Goal: Transaction & Acquisition: Purchase product/service

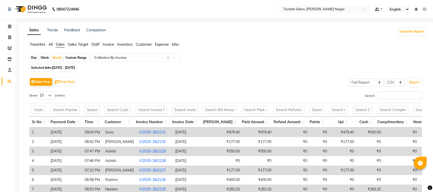
select select "full_report"
select select "csv"
click at [8, 36] on icon at bounding box center [9, 37] width 3 height 4
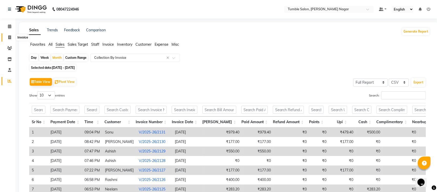
select select "8207"
select select "service"
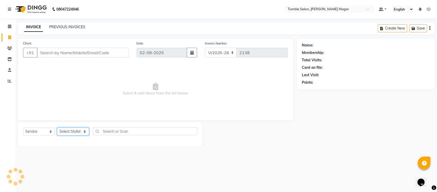
click at [84, 129] on select "Select Stylist" at bounding box center [73, 131] width 32 height 8
select select "77851"
click at [57, 127] on select "Select Stylist Finance id [PERSON_NAME] [PERSON_NAME] [PERSON_NAME] Nisha Purch…" at bounding box center [73, 131] width 32 height 8
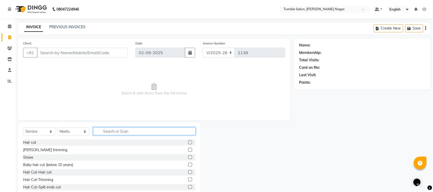
click at [107, 132] on input "text" at bounding box center [144, 131] width 102 height 8
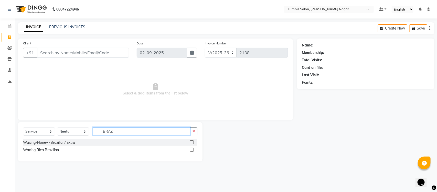
type input "BRAZ"
click at [194, 143] on label at bounding box center [192, 142] width 4 height 4
click at [193, 143] on input "checkbox" at bounding box center [191, 142] width 3 height 3
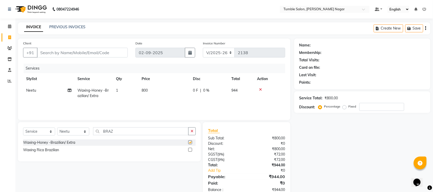
checkbox input "false"
click at [190, 148] on label at bounding box center [190, 150] width 4 height 4
click at [190, 148] on input "checkbox" at bounding box center [189, 149] width 3 height 3
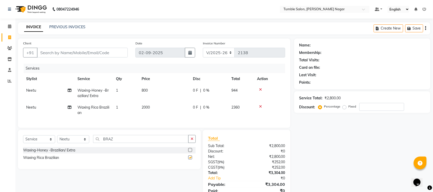
checkbox input "false"
click at [120, 143] on input "BRAZ" at bounding box center [140, 139] width 95 height 8
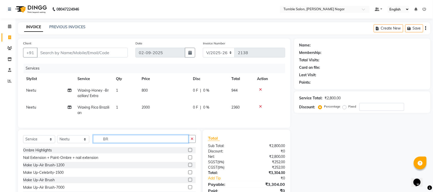
type input "B"
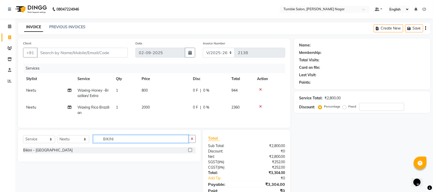
type input "BIKINI"
click at [189, 152] on label at bounding box center [190, 150] width 4 height 4
click at [189, 152] on input "checkbox" at bounding box center [189, 149] width 3 height 3
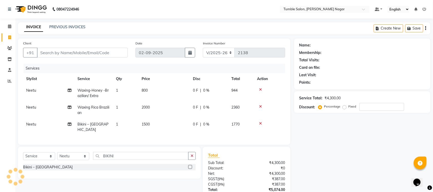
click at [189, 167] on label at bounding box center [190, 167] width 4 height 4
click at [189, 167] on input "checkbox" at bounding box center [189, 166] width 3 height 3
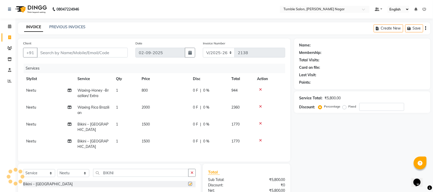
checkbox input "false"
click at [258, 122] on div at bounding box center [269, 123] width 25 height 4
click at [259, 122] on icon at bounding box center [260, 123] width 3 height 4
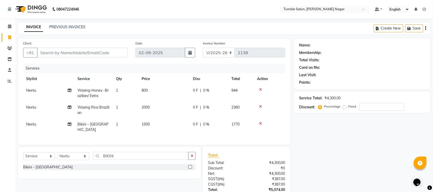
click at [259, 105] on icon at bounding box center [260, 107] width 3 height 4
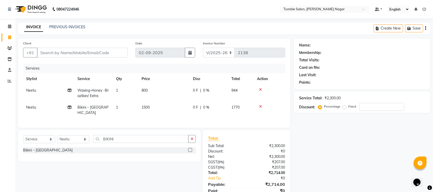
click at [259, 88] on icon at bounding box center [260, 90] width 3 height 4
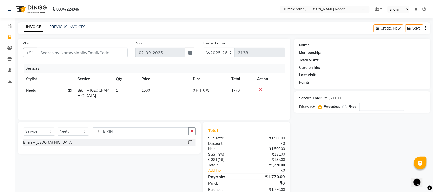
click at [261, 88] on icon at bounding box center [260, 90] width 3 height 4
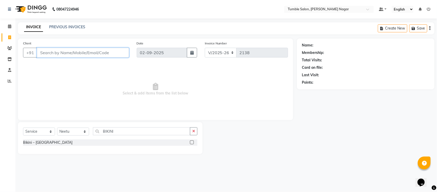
drag, startPoint x: 57, startPoint y: 52, endPoint x: 64, endPoint y: 58, distance: 9.1
click at [57, 52] on input "Client" at bounding box center [83, 53] width 92 height 10
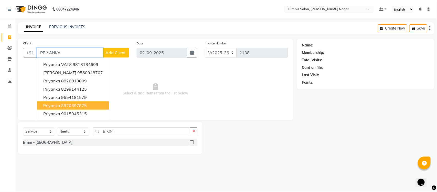
type input "PRIYANKA"
click at [59, 169] on div "08047224946 Select Location × Tumble Salon, Uttam Nagar Default Panel My Panel …" at bounding box center [218, 96] width 437 height 192
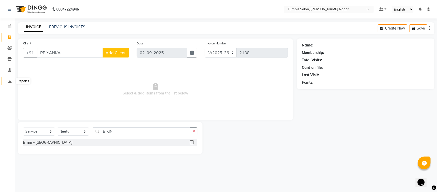
click icon
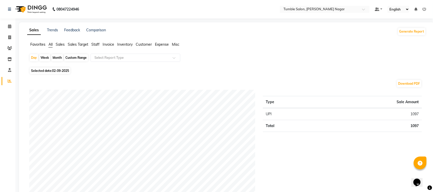
click span "Staff"
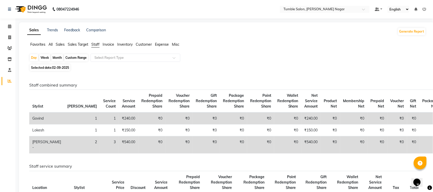
click span "Sales"
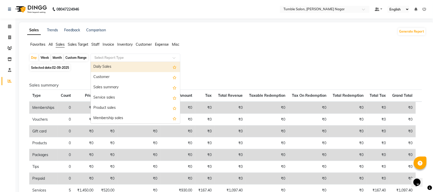
click span
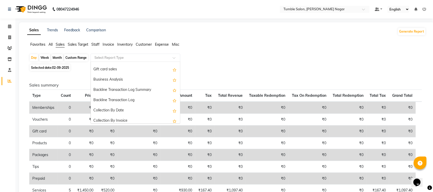
scroll to position [122, 0]
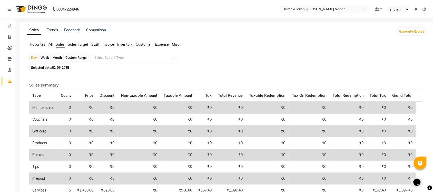
click div "Month"
select select "9"
select select "2025"
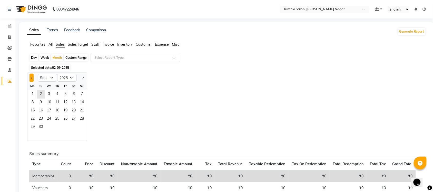
click button "Previous month"
select select "8"
click span "1"
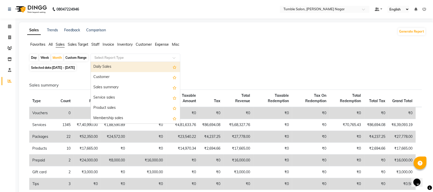
click div
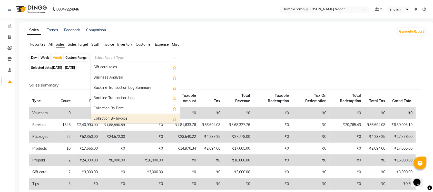
click div "Collection By Invoice"
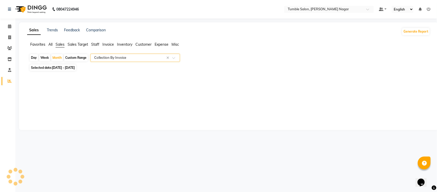
select select "full_report"
select select "csv"
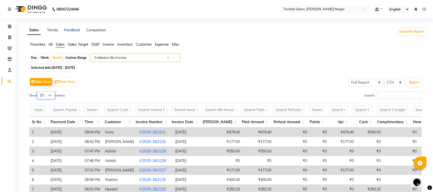
click select "10 25 50 100"
select select "100"
click select "10 25 50 100"
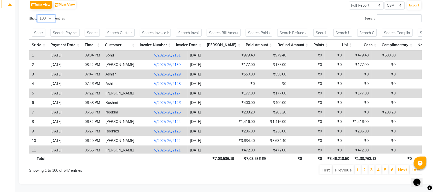
scroll to position [82, 0]
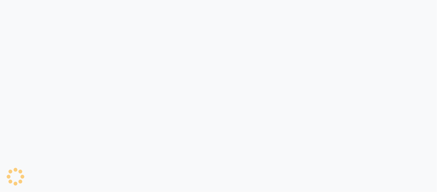
select select "8207"
select select "service"
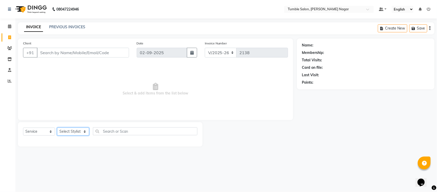
click at [83, 130] on select "Select Stylist Finance id [PERSON_NAME] [PERSON_NAME] [PERSON_NAME] Nisha Purch…" at bounding box center [73, 131] width 32 height 8
select select "77851"
click at [57, 127] on select "Select Stylist Finance id [PERSON_NAME] [PERSON_NAME] [PERSON_NAME] Nisha Purch…" at bounding box center [73, 131] width 32 height 8
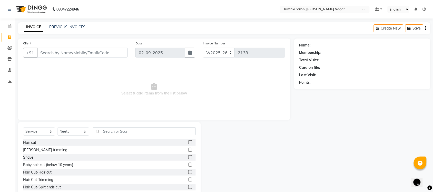
click at [52, 24] on div "INVOICE PREVIOUS INVOICES Create New Save" at bounding box center [224, 28] width 412 height 12
click at [52, 27] on link "PREVIOUS INVOICES" at bounding box center [67, 27] width 36 height 5
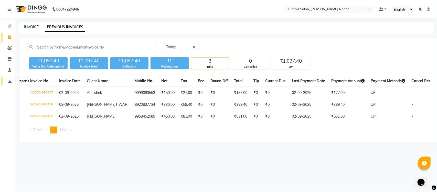
click at [7, 81] on span at bounding box center [9, 81] width 9 height 6
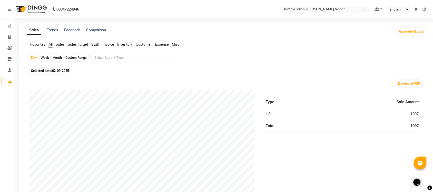
click at [61, 44] on span "Sales" at bounding box center [60, 44] width 9 height 5
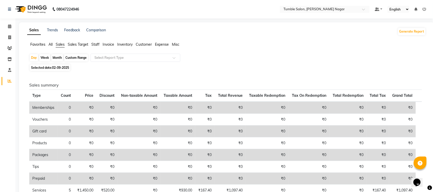
click at [56, 57] on div "Month" at bounding box center [57, 57] width 12 height 7
select select "9"
select select "2025"
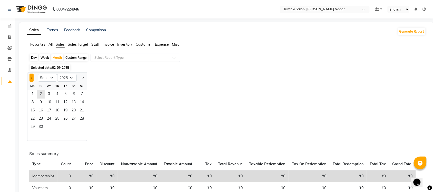
click at [33, 78] on span "Previous month" at bounding box center [32, 78] width 2 height 2
select select "8"
click at [67, 92] on span "1" at bounding box center [65, 94] width 8 height 8
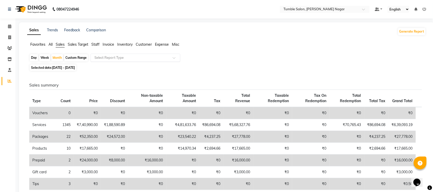
click at [176, 58] on span at bounding box center [175, 59] width 6 height 5
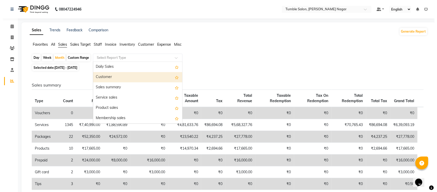
scroll to position [122, 0]
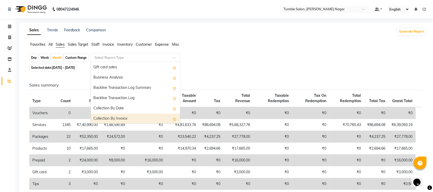
click at [135, 121] on div "Collection By Invoice" at bounding box center [135, 119] width 89 height 10
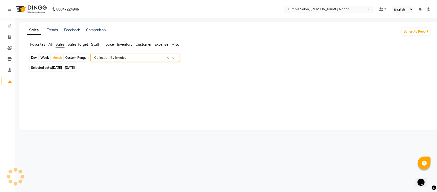
select select "full_report"
select select "csv"
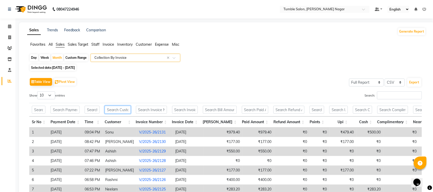
click at [112, 112] on input "text" at bounding box center [118, 110] width 26 height 8
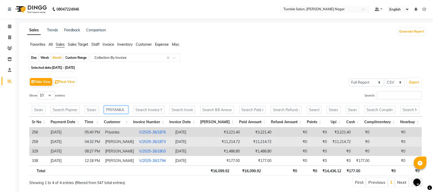
type input "PRIYANKA"
click at [152, 143] on link "V/2025-26/1873" at bounding box center [152, 141] width 27 height 5
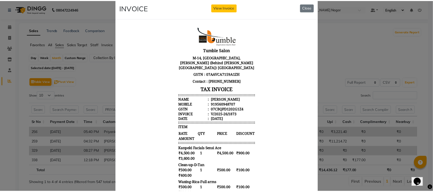
scroll to position [0, 0]
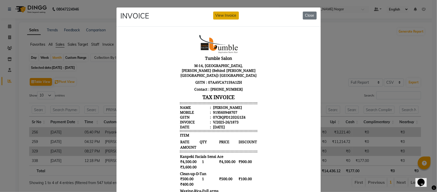
click at [229, 13] on button "View Invoice" at bounding box center [226, 16] width 26 height 8
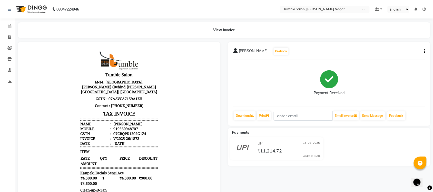
click at [424, 52] on icon "button" at bounding box center [424, 51] width 1 height 0
click at [424, 51] on icon "button" at bounding box center [424, 51] width 1 height 0
click at [412, 49] on div "Split Service Amount" at bounding box center [398, 51] width 35 height 6
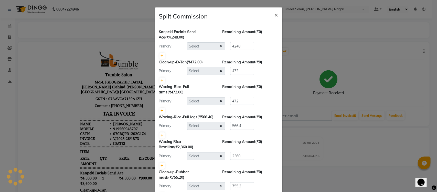
select select "77850"
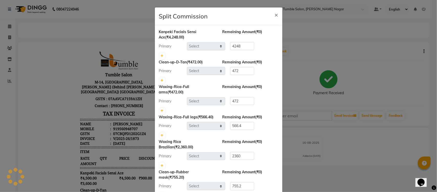
select select "77850"
select select "77846"
select select "77851"
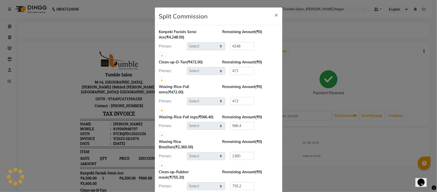
select select "77851"
click at [275, 15] on span "×" at bounding box center [277, 15] width 4 height 8
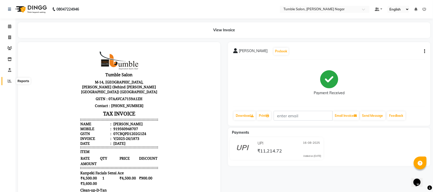
click at [10, 79] on icon at bounding box center [10, 81] width 4 height 4
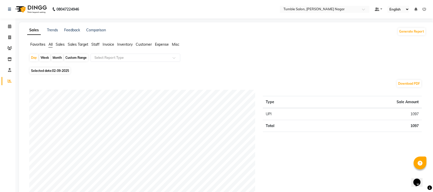
click at [63, 43] on span "Sales" at bounding box center [60, 44] width 9 height 5
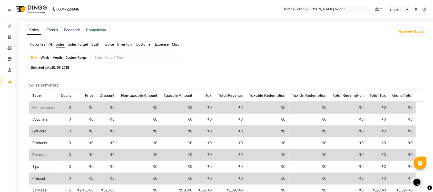
click at [56, 59] on div "Month" at bounding box center [57, 57] width 12 height 7
select select "9"
select select "2025"
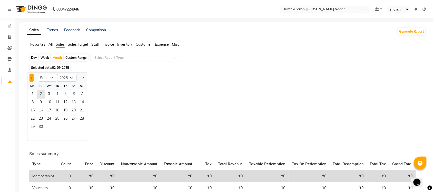
click at [31, 79] on button "Previous month" at bounding box center [31, 78] width 4 height 8
select select "8"
click at [65, 94] on span "1" at bounding box center [65, 94] width 8 height 8
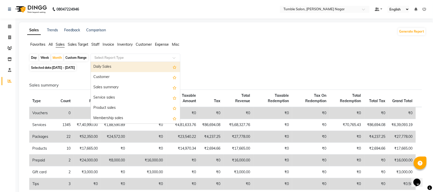
click at [176, 59] on span at bounding box center [175, 59] width 6 height 5
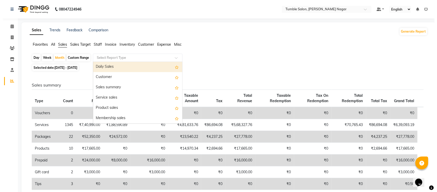
scroll to position [122, 0]
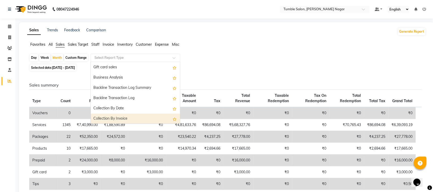
click at [134, 117] on div "Collection By Invoice" at bounding box center [135, 119] width 89 height 10
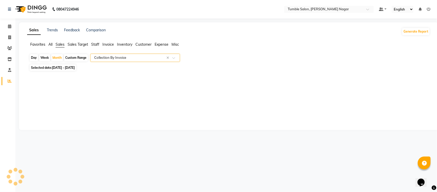
select select "full_report"
select select "csv"
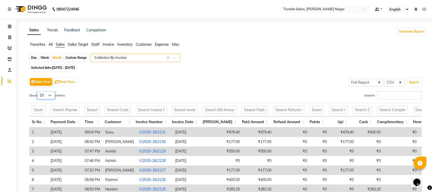
click at [52, 96] on select "10 25 50 100" at bounding box center [46, 95] width 18 height 8
select select "100"
click at [38, 91] on select "10 25 50 100" at bounding box center [46, 95] width 18 height 8
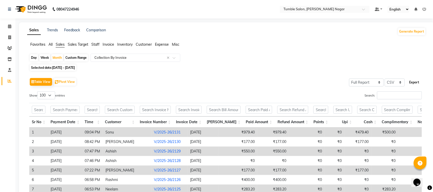
click at [415, 82] on button "Export" at bounding box center [414, 82] width 14 height 9
drag, startPoint x: 113, startPoint y: 112, endPoint x: 148, endPoint y: 118, distance: 35.3
click at [113, 112] on input "text" at bounding box center [120, 110] width 30 height 8
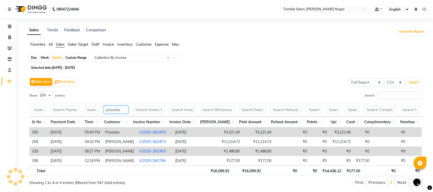
type input "priyanka"
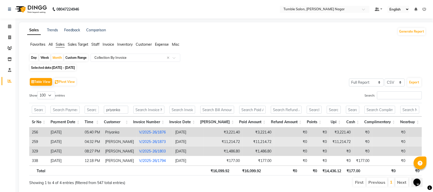
click at [158, 143] on link "V/2025-26/1873" at bounding box center [152, 141] width 27 height 5
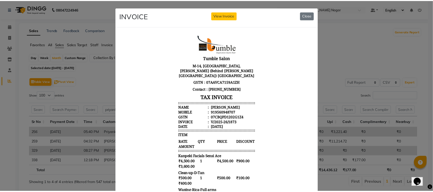
scroll to position [0, 0]
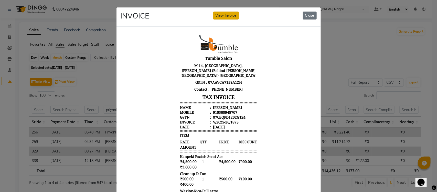
click at [225, 16] on button "View Invoice" at bounding box center [226, 16] width 26 height 8
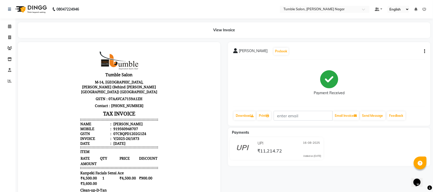
click at [424, 51] on icon "button" at bounding box center [424, 51] width 1 height 0
click at [402, 52] on div "Split Service Amount" at bounding box center [398, 51] width 35 height 6
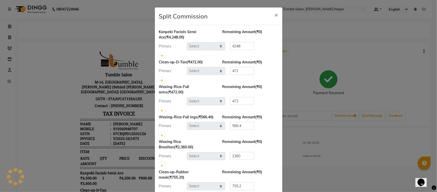
select select "77850"
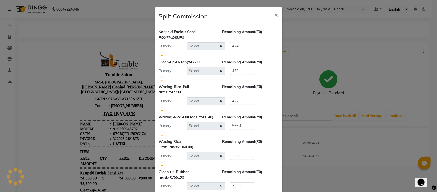
select select "77850"
select select "77846"
select select "77851"
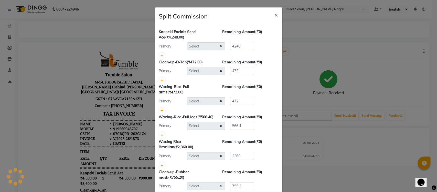
select select "77851"
click at [272, 15] on button "×" at bounding box center [277, 14] width 12 height 14
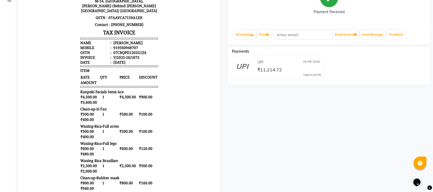
scroll to position [93, 0]
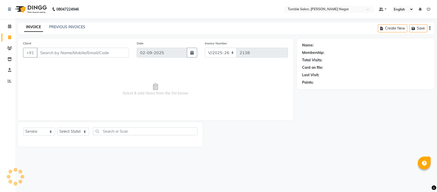
select select "8207"
select select "service"
click at [84, 129] on select "Select Stylist Finance id [PERSON_NAME] [PERSON_NAME] [PERSON_NAME] Nisha Purch…" at bounding box center [73, 131] width 32 height 8
select select "77845"
click at [57, 127] on select "Select Stylist Finance id [PERSON_NAME] [PERSON_NAME] [PERSON_NAME] Nisha Purch…" at bounding box center [73, 131] width 32 height 8
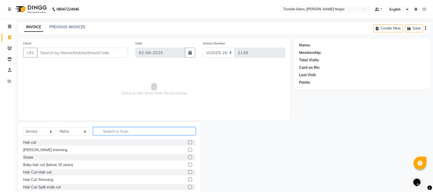
click at [172, 130] on input "text" at bounding box center [144, 131] width 102 height 8
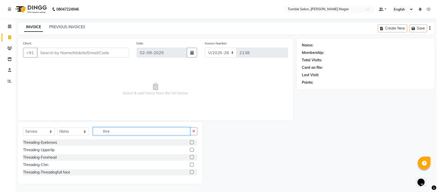
type input "thre"
click at [191, 143] on label at bounding box center [192, 142] width 4 height 4
click at [191, 143] on input "checkbox" at bounding box center [191, 142] width 3 height 3
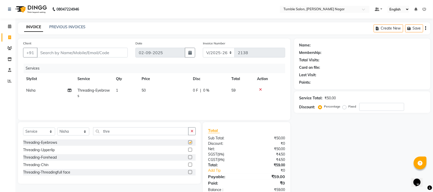
checkbox input "false"
click at [189, 151] on label at bounding box center [190, 150] width 4 height 4
click at [189, 151] on input "checkbox" at bounding box center [189, 149] width 3 height 3
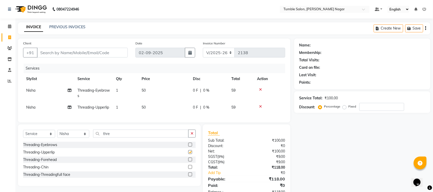
checkbox input "false"
click at [189, 161] on label at bounding box center [190, 159] width 4 height 4
click at [189, 161] on input "checkbox" at bounding box center [189, 159] width 3 height 3
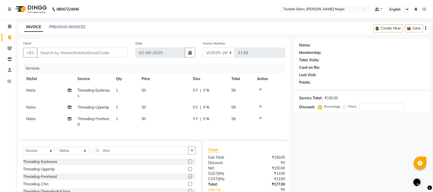
checkbox input "false"
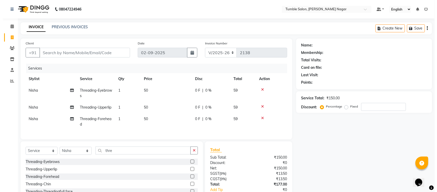
scroll to position [43, 0]
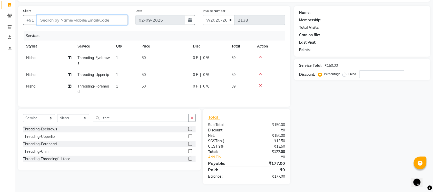
click at [75, 15] on input "Client" at bounding box center [82, 20] width 91 height 10
type input "7"
type input "0"
type input "7678184851"
click at [105, 17] on span "Add Client" at bounding box center [114, 19] width 20 height 5
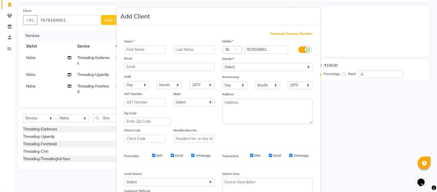
click at [131, 48] on input "text" at bounding box center [146, 50] width 42 height 8
type input "[PERSON_NAME]"
click at [306, 66] on select "Select Male Female Other Prefer Not To Say" at bounding box center [268, 67] width 90 height 8
select select "female"
click at [223, 63] on select "Select Male Female Other Prefer Not To Say" at bounding box center [268, 67] width 90 height 8
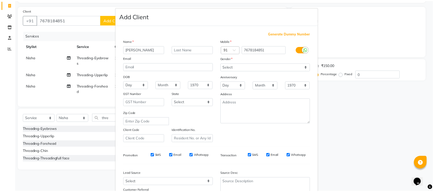
scroll to position [43, 0]
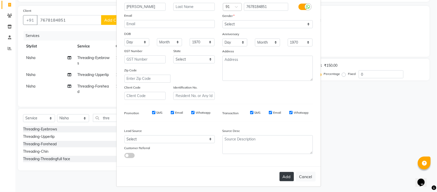
click at [280, 173] on button "Add" at bounding box center [287, 176] width 14 height 9
select select
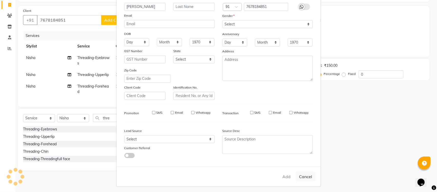
select select
checkbox input "false"
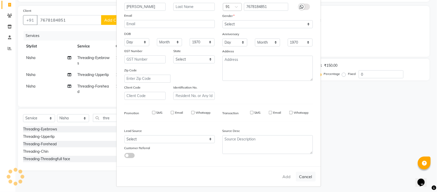
checkbox input "false"
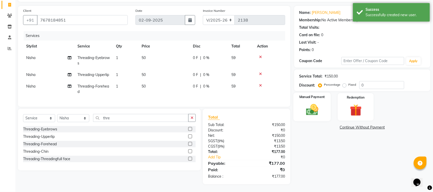
click at [313, 102] on img at bounding box center [312, 109] width 20 height 14
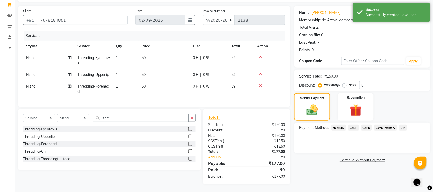
click at [403, 125] on span "UPI" at bounding box center [403, 128] width 8 height 6
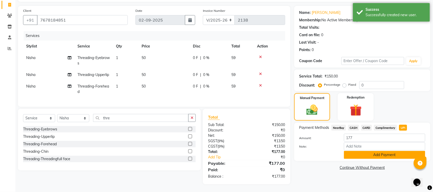
click at [380, 151] on button "Add Payment" at bounding box center [384, 155] width 81 height 8
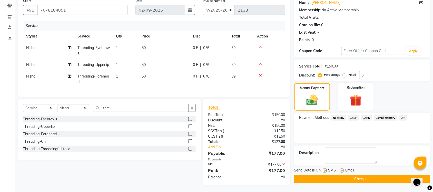
click at [355, 179] on button "Checkout" at bounding box center [362, 179] width 136 height 8
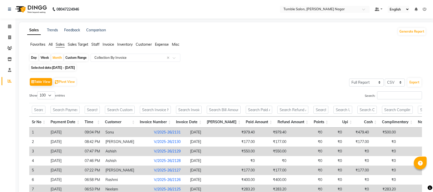
select select "full_report"
select select "csv"
select select "100"
click at [9, 36] on icon at bounding box center [9, 37] width 3 height 4
select select "service"
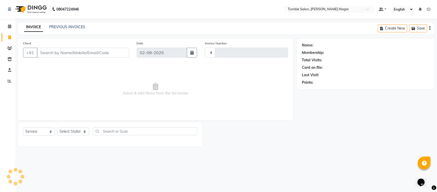
type input "2139"
select select "8207"
click at [57, 26] on link "PREVIOUS INVOICES" at bounding box center [67, 27] width 36 height 5
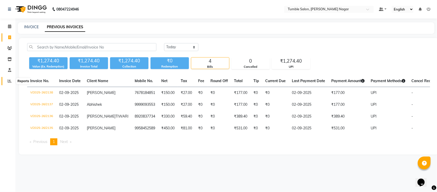
click at [8, 79] on icon at bounding box center [10, 81] width 4 height 4
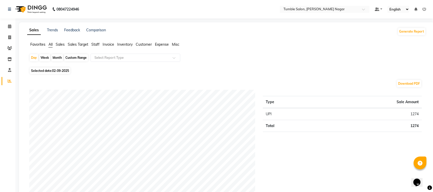
click at [59, 44] on span "Sales" at bounding box center [60, 44] width 9 height 5
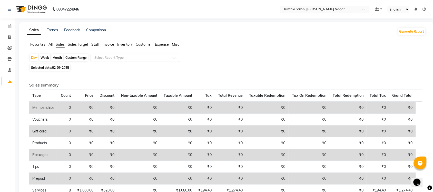
click at [173, 58] on span at bounding box center [175, 59] width 6 height 5
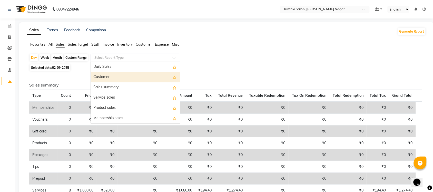
scroll to position [122, 0]
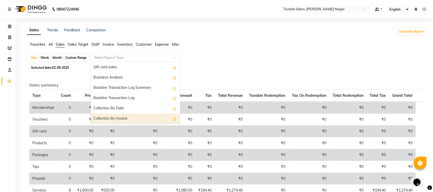
click at [126, 118] on div "Collection By Invoice" at bounding box center [135, 119] width 89 height 10
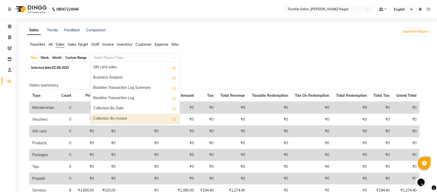
select select "full_report"
select select "csv"
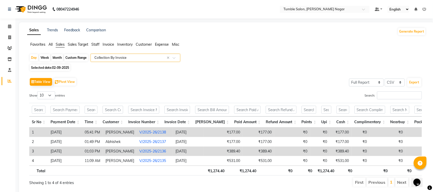
click at [53, 58] on div "Month" at bounding box center [57, 57] width 12 height 7
select select "9"
select select "2025"
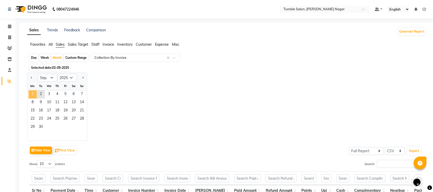
click at [34, 94] on span "1" at bounding box center [32, 94] width 8 height 8
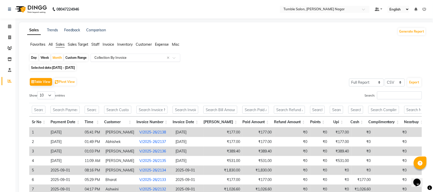
click at [175, 58] on span at bounding box center [175, 59] width 6 height 5
click at [217, 59] on div "Day Week Month Custom Range Select Report Type × Collection By Invoice ×" at bounding box center [226, 58] width 394 height 9
click at [54, 95] on select "10 25 50 100" at bounding box center [46, 95] width 18 height 8
select select "100"
click at [38, 91] on select "10 25 50 100" at bounding box center [46, 95] width 18 height 8
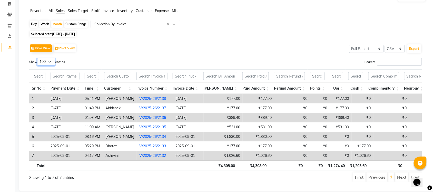
scroll to position [33, 0]
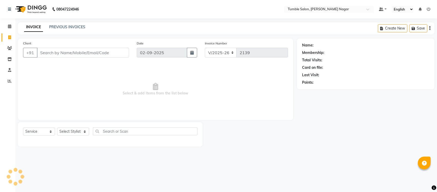
select select "8207"
select select "service"
click at [85, 129] on select "Select Stylist Finance id [PERSON_NAME] [PERSON_NAME] [PERSON_NAME] Nisha Purch…" at bounding box center [73, 131] width 32 height 8
select select "77851"
click at [57, 127] on select "Select Stylist Finance id [PERSON_NAME] [PERSON_NAME] [PERSON_NAME] Nisha Purch…" at bounding box center [73, 131] width 32 height 8
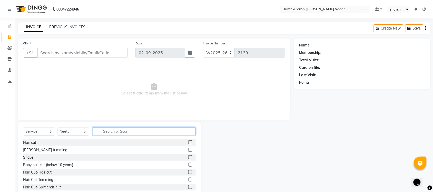
click at [114, 131] on input "text" at bounding box center [144, 131] width 102 height 8
click at [136, 130] on input "text" at bounding box center [144, 131] width 102 height 8
type input "clean"
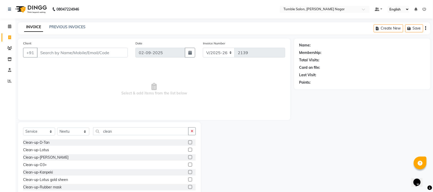
click at [188, 171] on label at bounding box center [190, 172] width 4 height 4
click at [188, 171] on input "checkbox" at bounding box center [189, 171] width 3 height 3
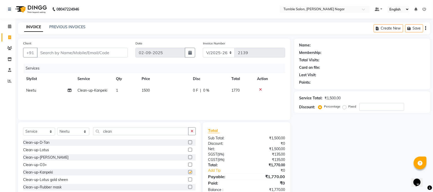
checkbox input "false"
click at [126, 132] on input "clean" at bounding box center [140, 131] width 95 height 8
type input "c"
click at [143, 91] on span "1500" at bounding box center [145, 90] width 8 height 5
select select "77851"
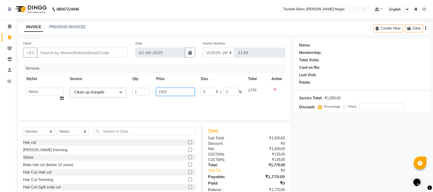
click at [160, 91] on input "1500" at bounding box center [175, 92] width 38 height 8
type input "2500"
click at [315, 170] on div "Name: Membership: Total Visits: Card on file: Last Visit: Points: Service Total…" at bounding box center [364, 117] width 140 height 159
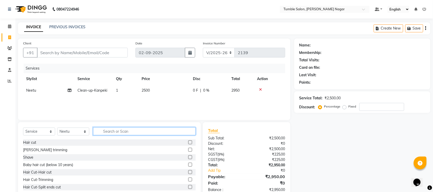
click at [103, 131] on input "text" at bounding box center [144, 131] width 102 height 8
type input "dtan"
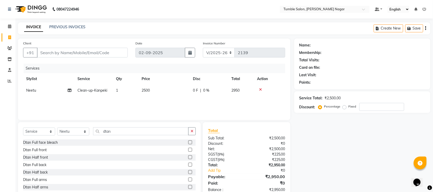
click at [188, 142] on label at bounding box center [190, 142] width 4 height 4
click at [188, 142] on input "checkbox" at bounding box center [189, 142] width 3 height 3
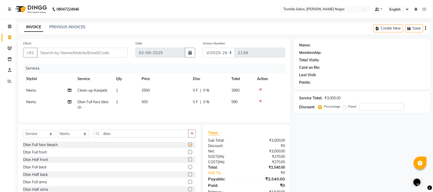
checkbox input "false"
click at [119, 137] on input "dtan" at bounding box center [140, 133] width 95 height 8
type input "d"
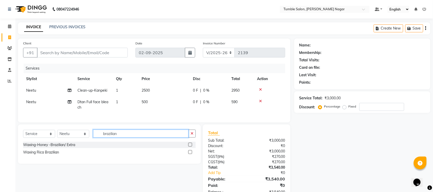
type input "brazilian"
click at [189, 146] on label at bounding box center [190, 144] width 4 height 4
click at [189, 146] on input "checkbox" at bounding box center [189, 144] width 3 height 3
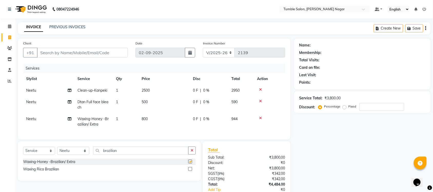
checkbox input "false"
click at [190, 171] on label at bounding box center [190, 169] width 4 height 4
click at [190, 171] on input "checkbox" at bounding box center [189, 168] width 3 height 3
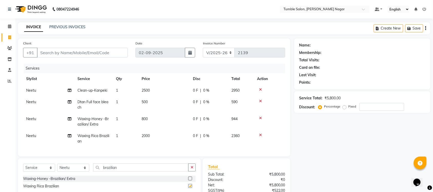
checkbox input "false"
click at [260, 117] on icon at bounding box center [260, 118] width 3 height 4
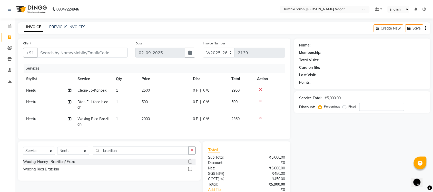
click at [145, 119] on span "2000" at bounding box center [145, 118] width 8 height 5
select select "77851"
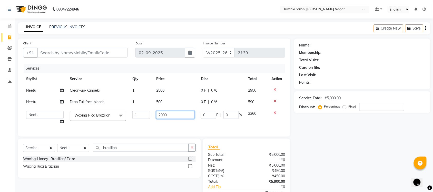
click at [163, 115] on input "2000" at bounding box center [175, 115] width 38 height 8
type input "2500"
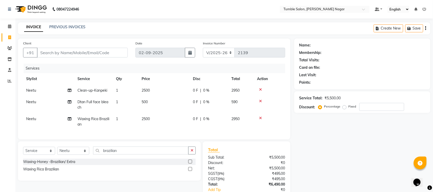
click at [335, 143] on div "Name: Membership: Total Visits: Card on file: Last Visit: Points: Service Total…" at bounding box center [364, 127] width 140 height 178
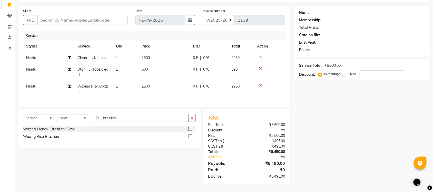
scroll to position [37, 0]
click at [139, 116] on input "brazilian" at bounding box center [140, 118] width 95 height 8
type input "b"
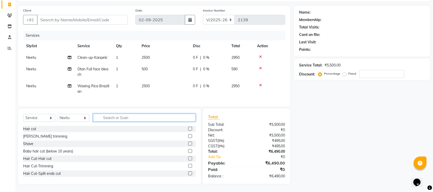
click at [124, 118] on input "text" at bounding box center [144, 118] width 102 height 8
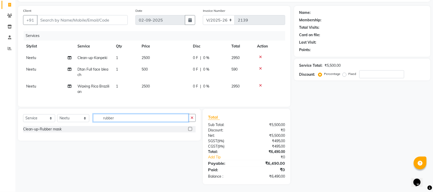
type input "rubber"
click at [190, 130] on label at bounding box center [190, 129] width 4 height 4
click at [190, 130] on input "checkbox" at bounding box center [189, 128] width 3 height 3
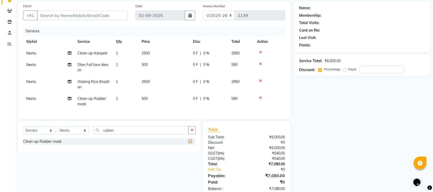
checkbox input "false"
click at [142, 98] on span "500" at bounding box center [144, 98] width 6 height 5
select select "77851"
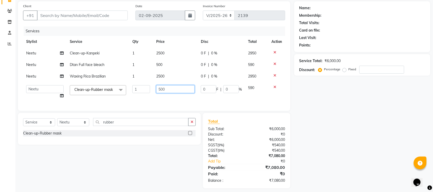
click at [160, 89] on input "500" at bounding box center [175, 89] width 38 height 8
type input "800"
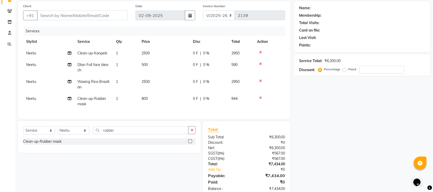
click at [341, 140] on div "Name: Membership: Total Visits: Card on file: Last Visit: Points: Service Total…" at bounding box center [364, 98] width 140 height 195
click at [127, 134] on input "rubber" at bounding box center [140, 130] width 95 height 8
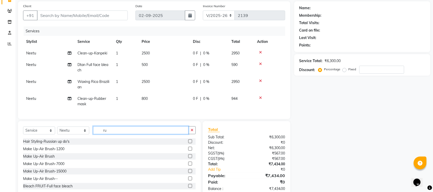
type input "r"
type input "full arms"
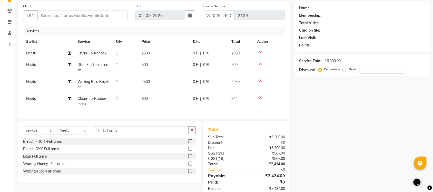
click at [190, 173] on label at bounding box center [190, 171] width 4 height 4
click at [190, 173] on input "checkbox" at bounding box center [189, 170] width 3 height 3
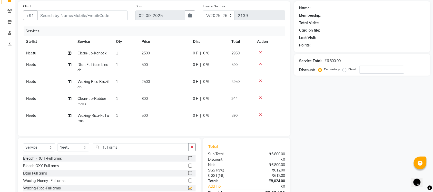
checkbox input "false"
click at [135, 151] on input "full arms" at bounding box center [140, 147] width 95 height 8
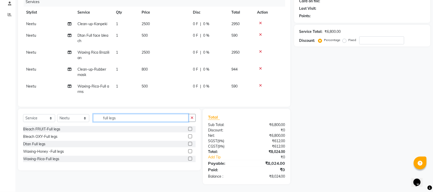
type input "full legs"
click at [190, 158] on label at bounding box center [190, 159] width 4 height 4
click at [190, 158] on input "checkbox" at bounding box center [189, 158] width 3 height 3
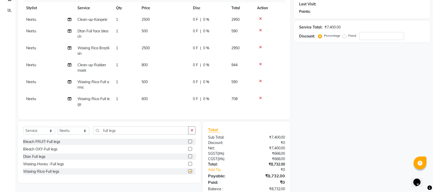
checkbox input "false"
click at [140, 134] on input "full legs" at bounding box center [140, 130] width 95 height 8
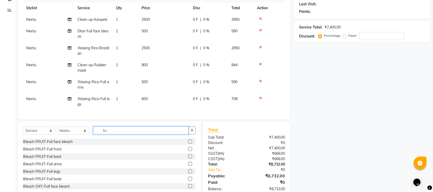
type input "f"
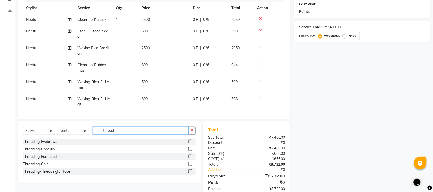
type input "thread"
click at [188, 143] on label at bounding box center [190, 141] width 4 height 4
click at [188, 143] on input "checkbox" at bounding box center [189, 141] width 3 height 3
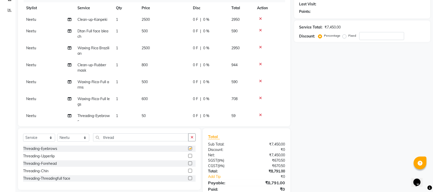
checkbox input "false"
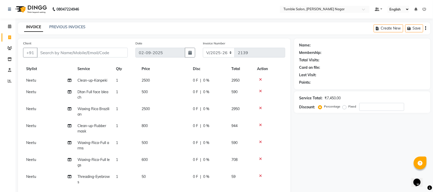
scroll to position [0, 0]
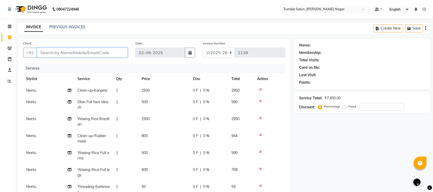
click at [49, 53] on input "Client" at bounding box center [82, 53] width 91 height 10
type input "9"
type input "0"
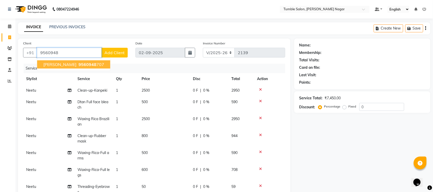
click at [90, 64] on ngb-highlight "9560948 707" at bounding box center [90, 64] width 27 height 5
type input "9560948707"
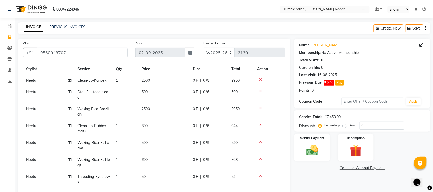
scroll to position [90, 0]
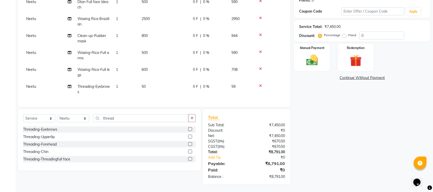
click at [191, 135] on label at bounding box center [190, 137] width 4 height 4
click at [191, 135] on input "checkbox" at bounding box center [189, 136] width 3 height 3
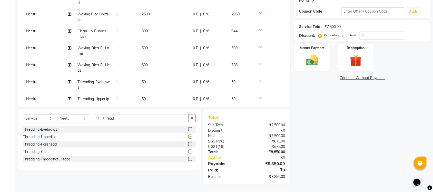
checkbox input "false"
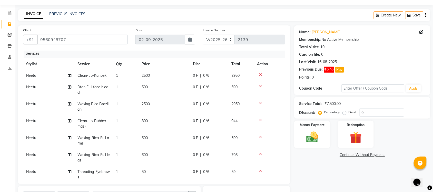
scroll to position [0, 0]
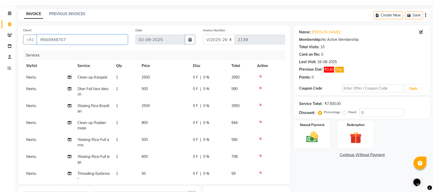
click at [75, 40] on input "9560948707" at bounding box center [82, 40] width 91 height 10
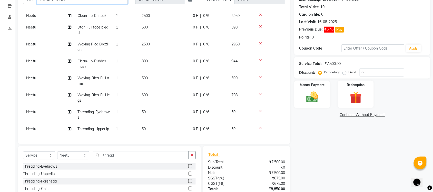
scroll to position [90, 0]
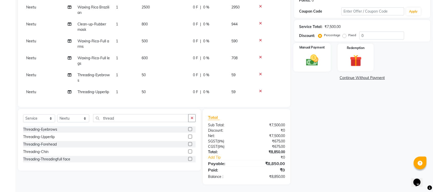
click at [312, 66] on img at bounding box center [312, 60] width 20 height 14
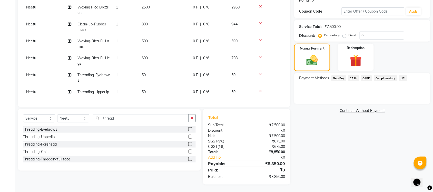
click at [402, 79] on span "UPI" at bounding box center [403, 78] width 8 height 6
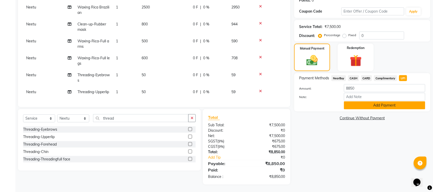
click at [384, 108] on button "Add Payment" at bounding box center [384, 105] width 81 height 8
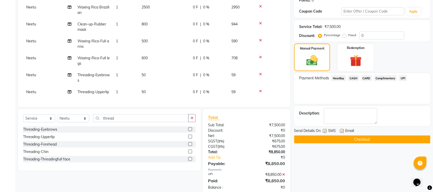
click at [363, 137] on button "Checkout" at bounding box center [362, 139] width 136 height 8
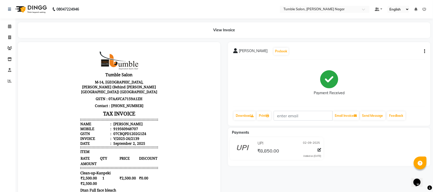
click at [425, 49] on div "PRIYANKA K Prebook Payment Received Download Print Email Invoice Send Message F…" at bounding box center [329, 84] width 202 height 84
click at [425, 50] on div "PRIYANKA K Prebook Payment Received Download Print Email Invoice Send Message F…" at bounding box center [329, 84] width 202 height 84
click at [424, 52] on icon "button" at bounding box center [424, 51] width 1 height 0
click at [406, 50] on div "Split Service Amount" at bounding box center [398, 51] width 35 height 6
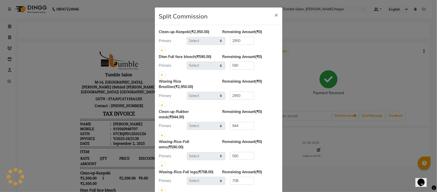
select select "77851"
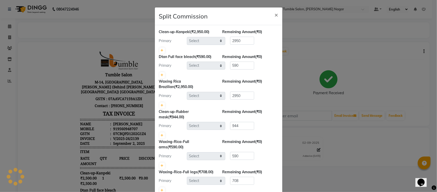
select select "77851"
click at [275, 15] on span "×" at bounding box center [277, 15] width 4 height 8
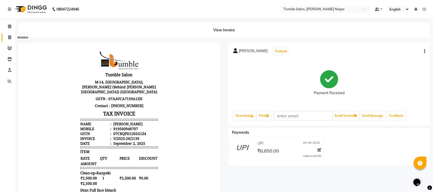
click at [8, 40] on span at bounding box center [9, 38] width 9 height 6
select select "service"
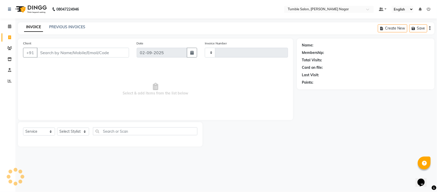
type input "2140"
select select "8207"
click at [54, 25] on link "PREVIOUS INVOICES" at bounding box center [67, 27] width 36 height 5
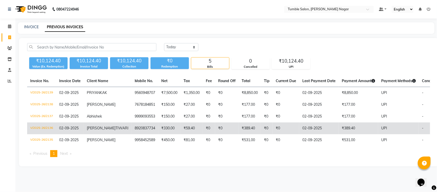
click at [37, 125] on td "V/2025-26/2136" at bounding box center [41, 128] width 29 height 12
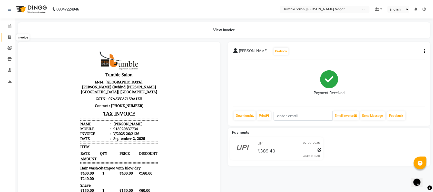
click at [10, 35] on icon at bounding box center [9, 37] width 3 height 4
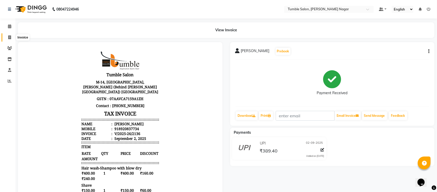
select select "8207"
select select "service"
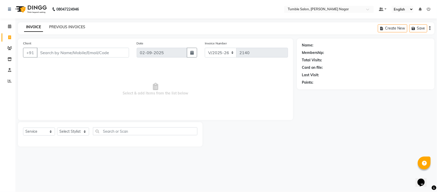
click at [55, 28] on link "PREVIOUS INVOICES" at bounding box center [67, 27] width 36 height 5
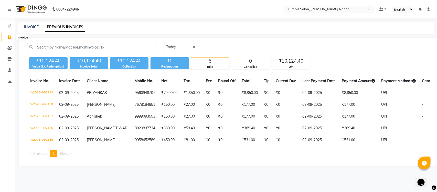
click at [9, 39] on icon at bounding box center [9, 37] width 3 height 4
select select "8207"
select select "service"
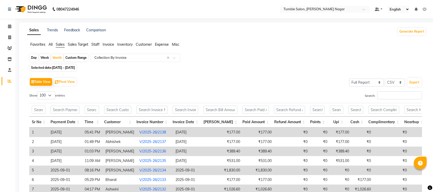
select select "full_report"
select select "csv"
select select "100"
click at [10, 37] on icon at bounding box center [9, 37] width 3 height 4
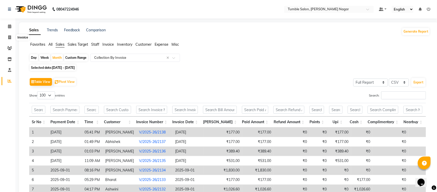
select select "service"
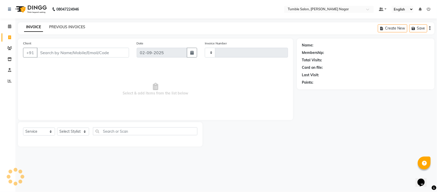
click at [57, 26] on link "PREVIOUS INVOICES" at bounding box center [67, 27] width 36 height 5
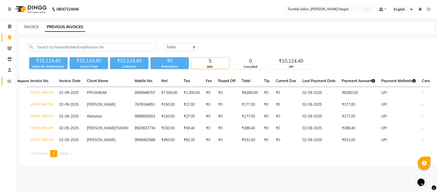
click at [11, 80] on icon at bounding box center [10, 81] width 4 height 4
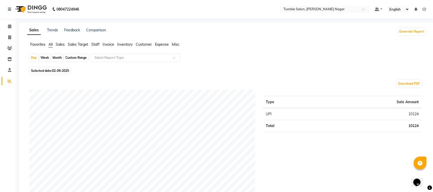
click at [56, 57] on div "Month" at bounding box center [57, 57] width 12 height 7
select select "9"
select select "2025"
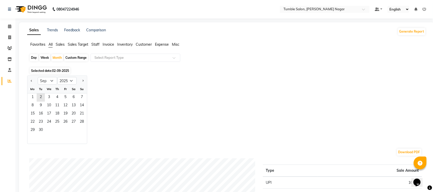
click at [58, 46] on span "Sales" at bounding box center [60, 44] width 9 height 5
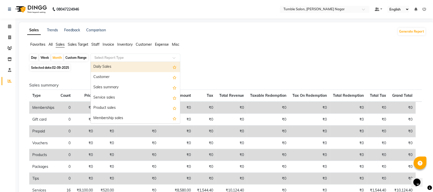
click at [177, 59] on span at bounding box center [175, 59] width 6 height 5
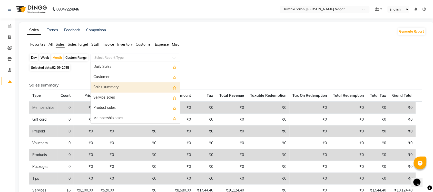
scroll to position [122, 0]
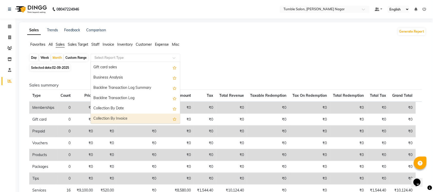
click at [135, 120] on div "Collection By Invoice" at bounding box center [135, 119] width 89 height 10
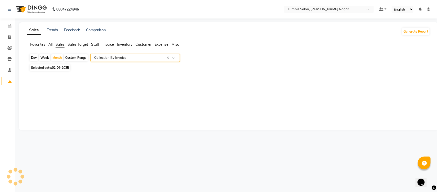
select select "full_report"
select select "csv"
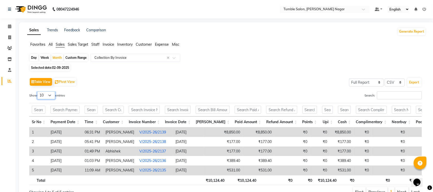
click at [52, 98] on select "10 25 50 100" at bounding box center [46, 95] width 18 height 8
select select "100"
click at [38, 91] on select "10 25 50 100" at bounding box center [46, 95] width 18 height 8
click at [53, 57] on div "Month" at bounding box center [57, 57] width 12 height 7
select select "9"
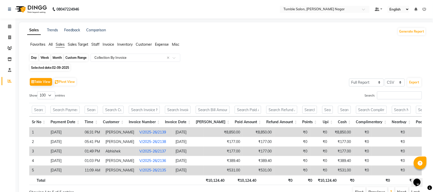
select select "2025"
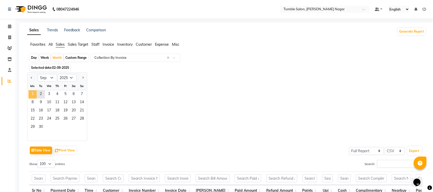
click at [34, 94] on span "1" at bounding box center [32, 94] width 8 height 8
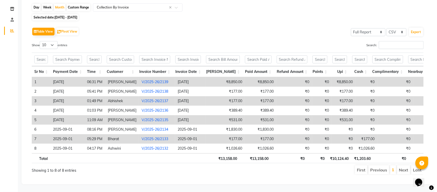
scroll to position [0, 0]
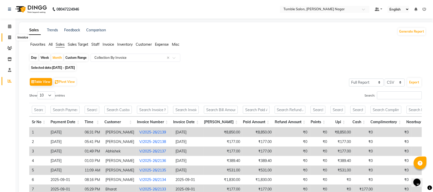
click at [9, 35] on span at bounding box center [9, 38] width 9 height 6
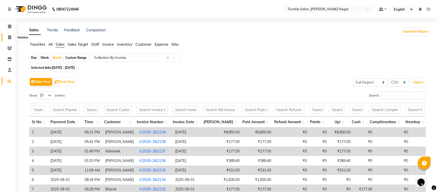
select select "8207"
select select "service"
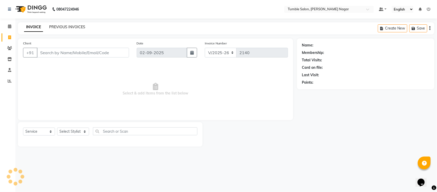
click at [61, 25] on link "PREVIOUS INVOICES" at bounding box center [67, 27] width 36 height 5
select select "service"
select select "8207"
type input "2140"
select select "8207"
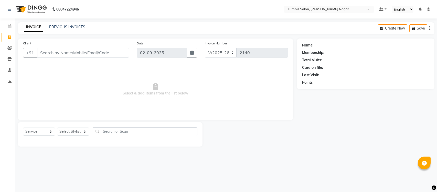
select select "service"
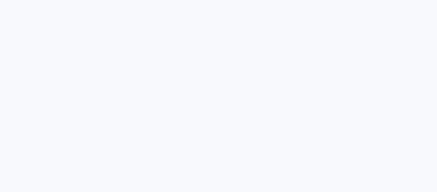
select select "8207"
select select "service"
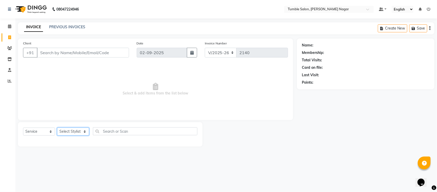
drag, startPoint x: 69, startPoint y: 135, endPoint x: 68, endPoint y: 130, distance: 5.3
click at [69, 135] on select "Select Stylist Finance id [PERSON_NAME] [PERSON_NAME] [PERSON_NAME] Nisha Purch…" at bounding box center [73, 131] width 32 height 8
select select "77845"
click at [57, 127] on select "Select Stylist Finance id [PERSON_NAME] [PERSON_NAME] [PERSON_NAME] Nisha Purch…" at bounding box center [73, 131] width 32 height 8
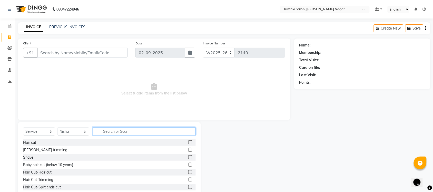
click at [129, 131] on input "text" at bounding box center [144, 131] width 102 height 8
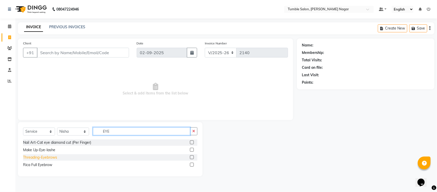
type input "EYE"
click at [46, 157] on div "Threading-Eyebrows" at bounding box center [40, 157] width 34 height 5
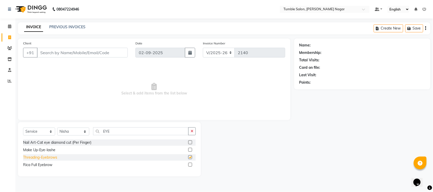
checkbox input "false"
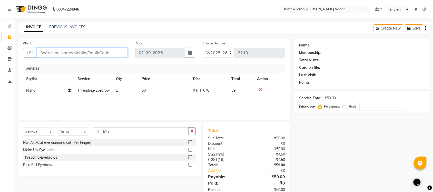
click at [69, 53] on input "Client" at bounding box center [82, 53] width 91 height 10
type input "8"
type input "0"
type input "8826234717"
click at [120, 53] on span "Add Client" at bounding box center [114, 52] width 20 height 5
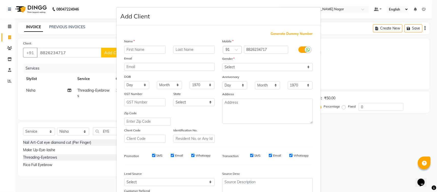
click at [144, 47] on input "text" at bounding box center [146, 50] width 42 height 8
type input "SIMRAN"
click at [183, 51] on input "text" at bounding box center [194, 50] width 42 height 8
type input "[PERSON_NAME]"
click at [238, 65] on select "Select [DEMOGRAPHIC_DATA] [DEMOGRAPHIC_DATA] Other Prefer Not To Say" at bounding box center [268, 67] width 90 height 8
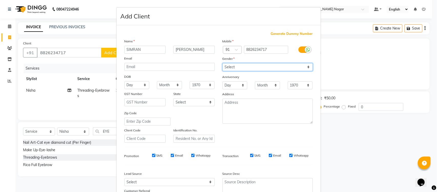
select select "[DEMOGRAPHIC_DATA]"
click at [223, 63] on select "Select [DEMOGRAPHIC_DATA] [DEMOGRAPHIC_DATA] Other Prefer Not To Say" at bounding box center [268, 67] width 90 height 8
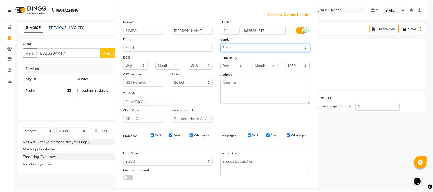
scroll to position [43, 0]
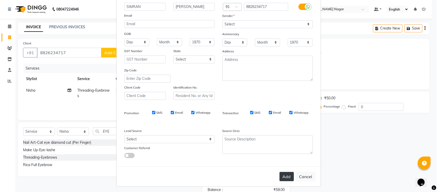
click at [285, 173] on button "Add" at bounding box center [287, 176] width 14 height 9
select select
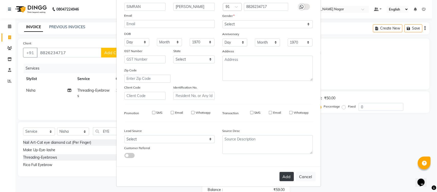
select select
checkbox input "false"
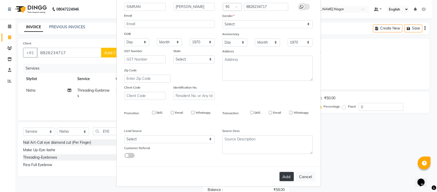
checkbox input "false"
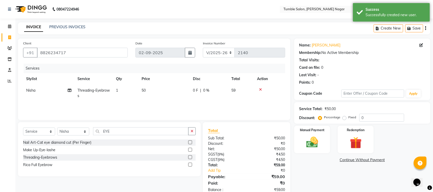
scroll to position [13, 0]
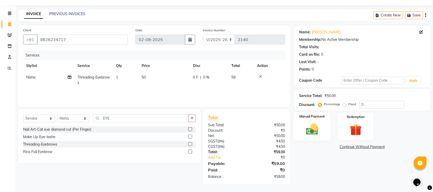
click at [313, 129] on img at bounding box center [312, 129] width 20 height 14
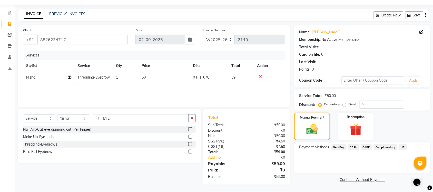
click at [402, 146] on span "UPI" at bounding box center [403, 147] width 8 height 6
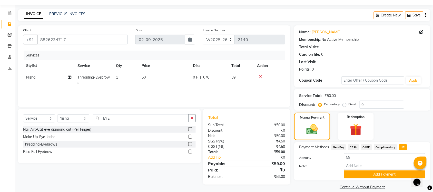
scroll to position [19, 0]
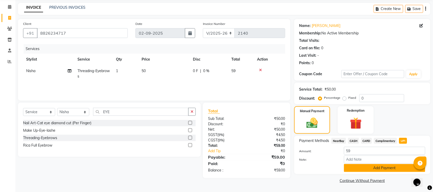
click at [386, 165] on button "Add Payment" at bounding box center [384, 168] width 81 height 8
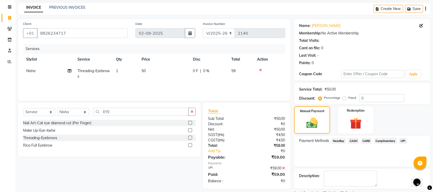
scroll to position [41, 0]
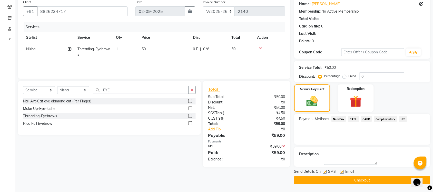
click at [365, 180] on button "Checkout" at bounding box center [362, 180] width 136 height 8
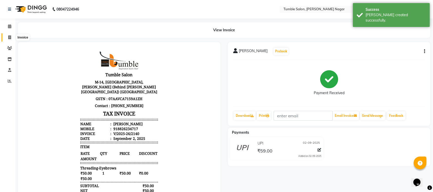
click at [9, 36] on icon at bounding box center [9, 37] width 3 height 4
select select "service"
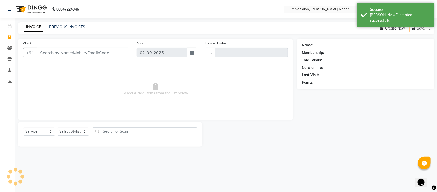
type input "2141"
select select "8207"
